Goal: Task Accomplishment & Management: Complete application form

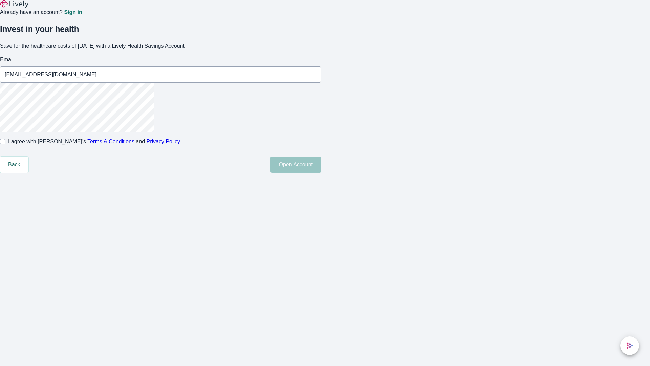
click at [5, 144] on input "I agree with Lively’s Terms & Conditions and Privacy Policy" at bounding box center [2, 141] width 5 height 5
checkbox input "true"
click at [321, 173] on button "Open Account" at bounding box center [295, 164] width 50 height 16
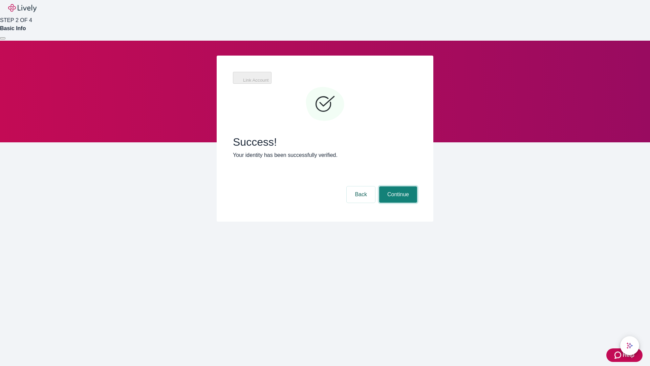
click at [397, 186] on button "Continue" at bounding box center [398, 194] width 38 height 16
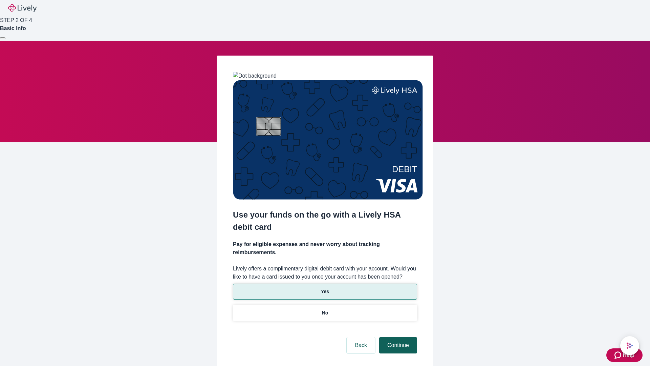
click at [325, 309] on p "No" at bounding box center [325, 312] width 6 height 7
click at [397, 337] on button "Continue" at bounding box center [398, 345] width 38 height 16
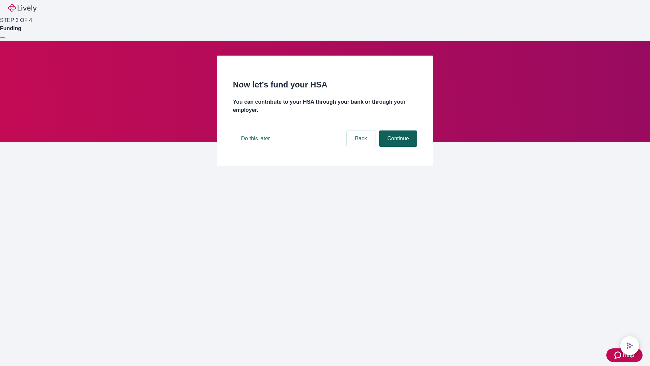
click at [397, 147] on button "Continue" at bounding box center [398, 138] width 38 height 16
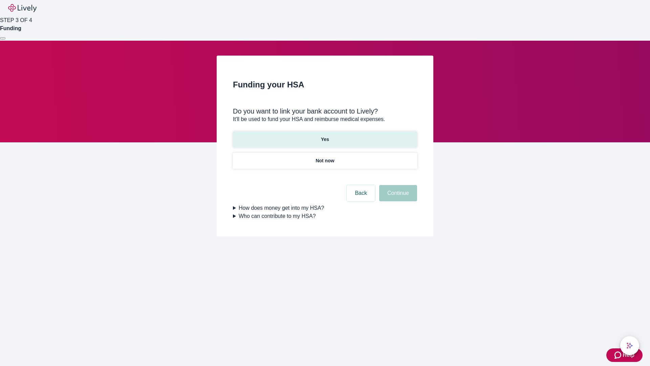
click at [325, 136] on p "Yes" at bounding box center [325, 139] width 8 height 7
click at [397, 185] on button "Continue" at bounding box center [398, 193] width 38 height 16
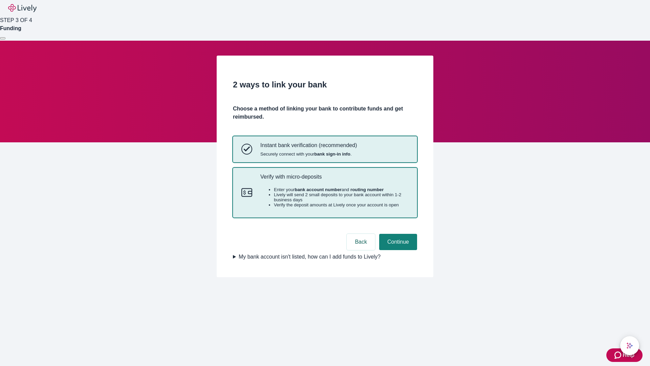
click at [334, 180] on p "Verify with micro-deposits" at bounding box center [334, 176] width 148 height 6
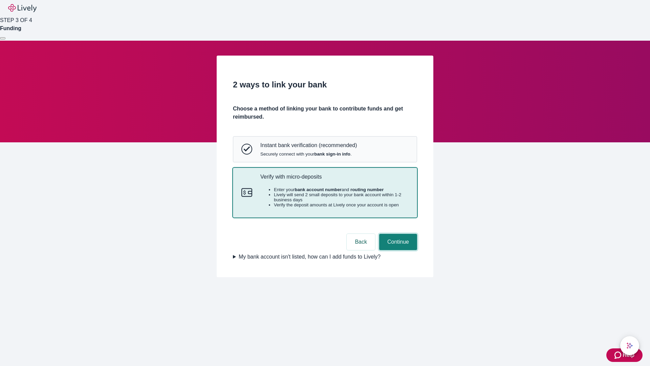
click at [397, 250] on button "Continue" at bounding box center [398, 242] width 38 height 16
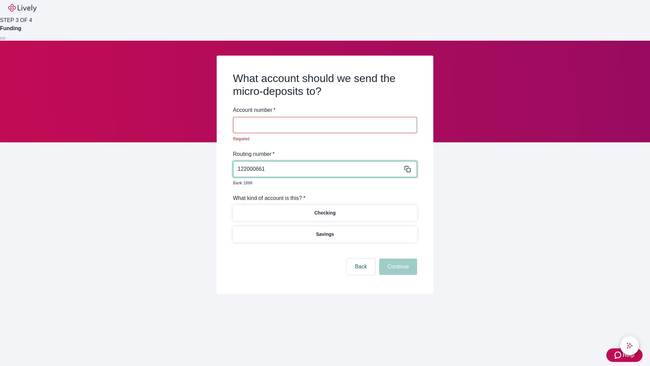
type input "122000661"
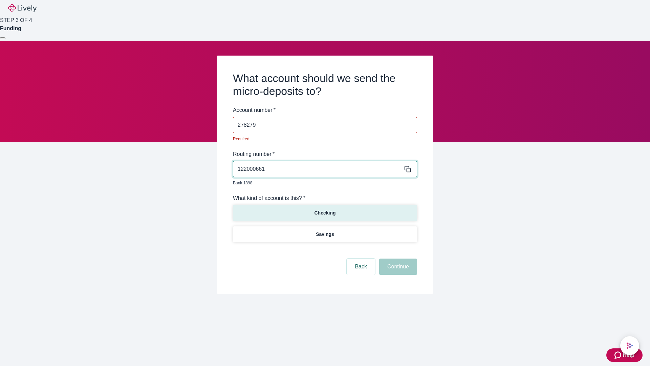
type input "278279"
click at [325, 209] on p "Checking" at bounding box center [324, 212] width 21 height 7
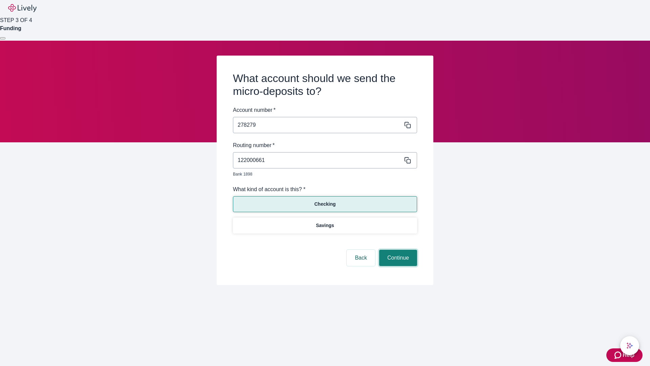
click at [397, 250] on button "Continue" at bounding box center [398, 257] width 38 height 16
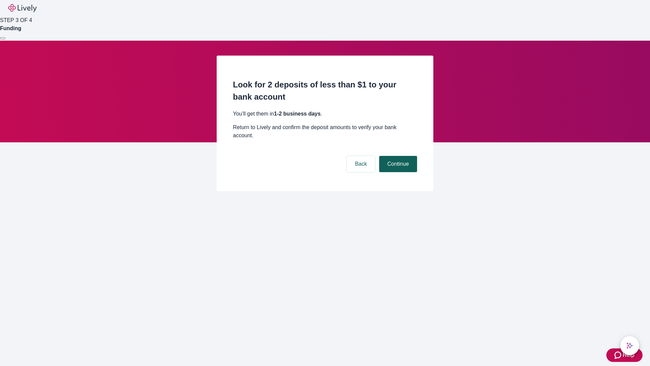
click at [397, 156] on button "Continue" at bounding box center [398, 164] width 38 height 16
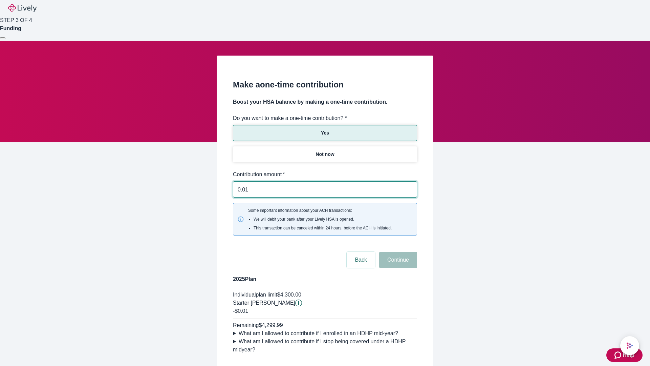
type input "0.01"
click at [397, 251] on button "Continue" at bounding box center [398, 259] width 38 height 16
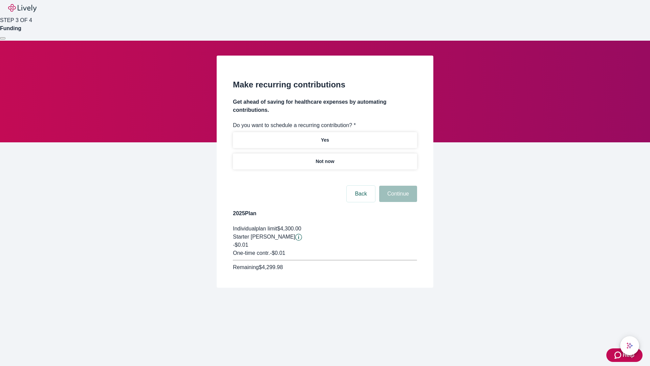
click at [325, 158] on p "Not now" at bounding box center [324, 161] width 19 height 7
click at [397, 185] on button "Continue" at bounding box center [398, 193] width 38 height 16
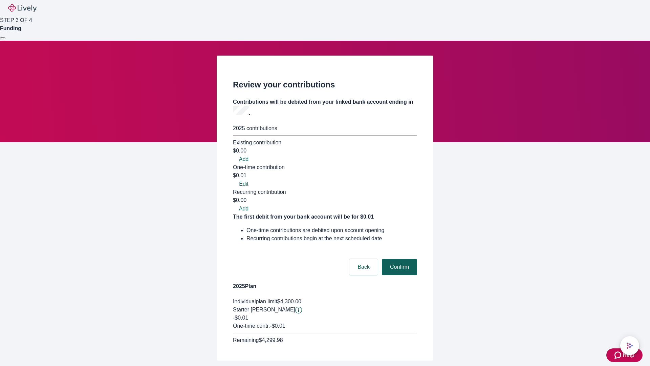
click at [398, 259] on button "Confirm" at bounding box center [399, 267] width 35 height 16
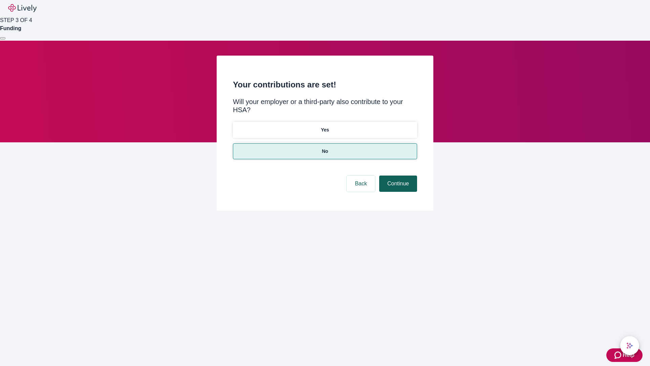
click at [397, 175] on button "Continue" at bounding box center [398, 183] width 38 height 16
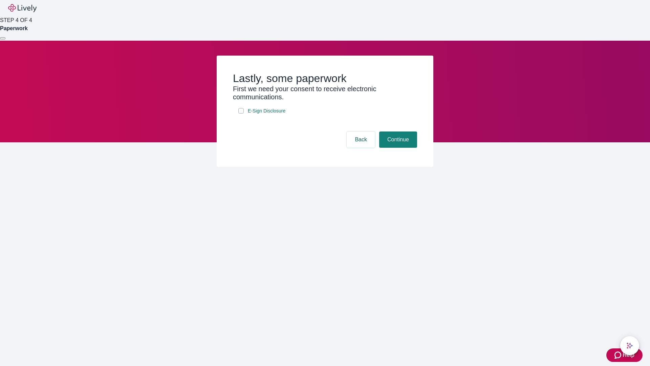
click at [241, 113] on input "E-Sign Disclosure" at bounding box center [240, 110] width 5 height 5
checkbox input "true"
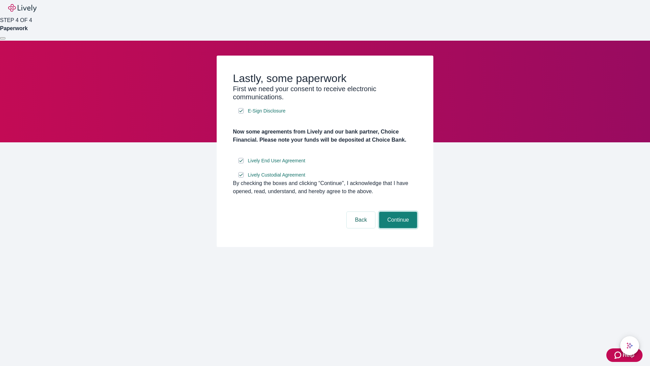
click at [397, 228] on button "Continue" at bounding box center [398, 220] width 38 height 16
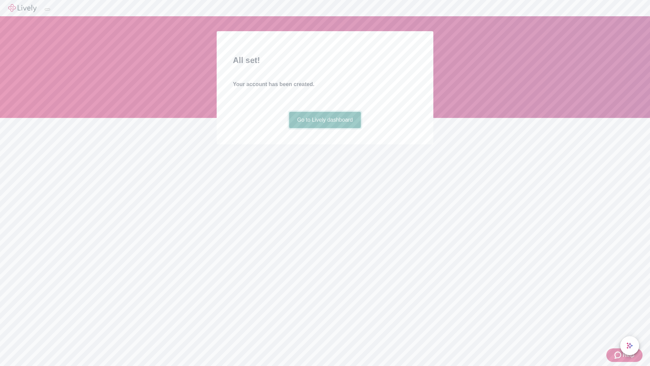
click at [325, 128] on link "Go to Lively dashboard" at bounding box center [325, 120] width 72 height 16
